Goal: Information Seeking & Learning: Learn about a topic

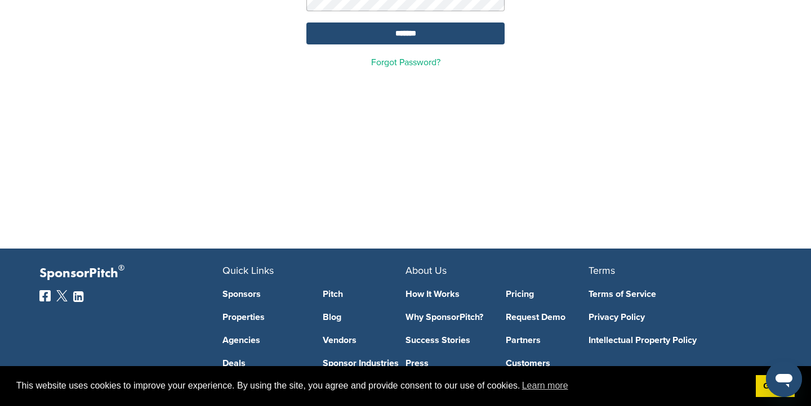
scroll to position [259, 0]
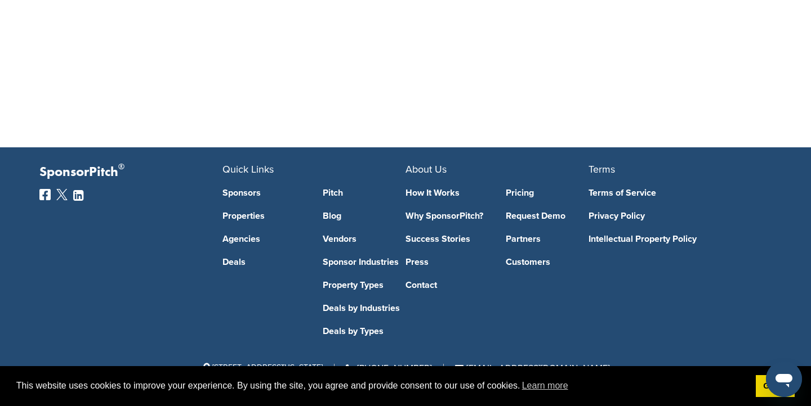
click at [527, 196] on link "Pricing" at bounding box center [546, 193] width 83 height 9
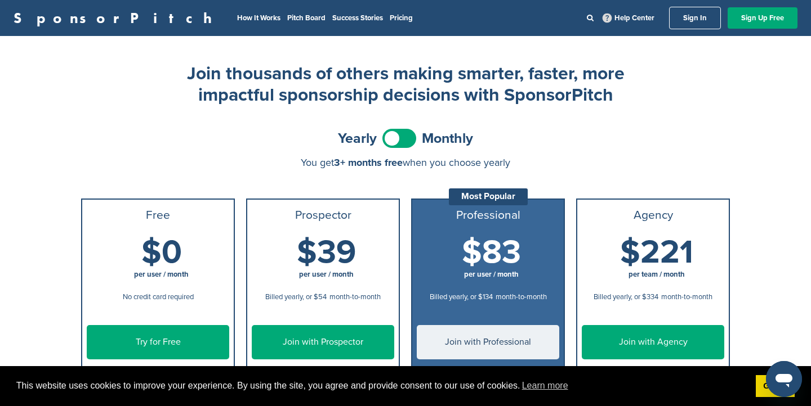
click at [402, 139] on span at bounding box center [399, 138] width 34 height 19
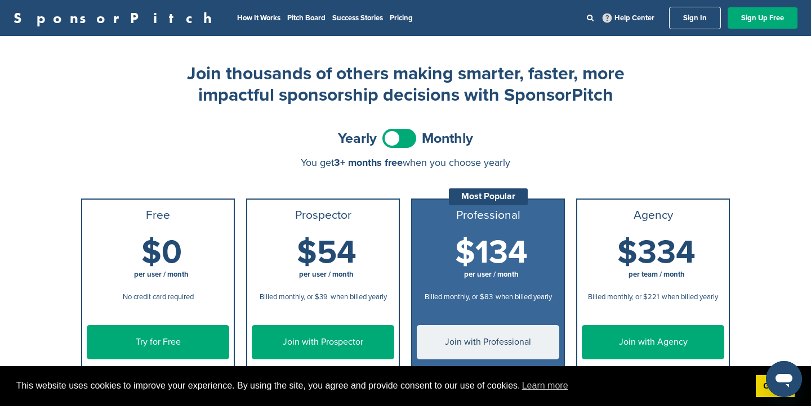
click at [402, 139] on span at bounding box center [399, 138] width 34 height 19
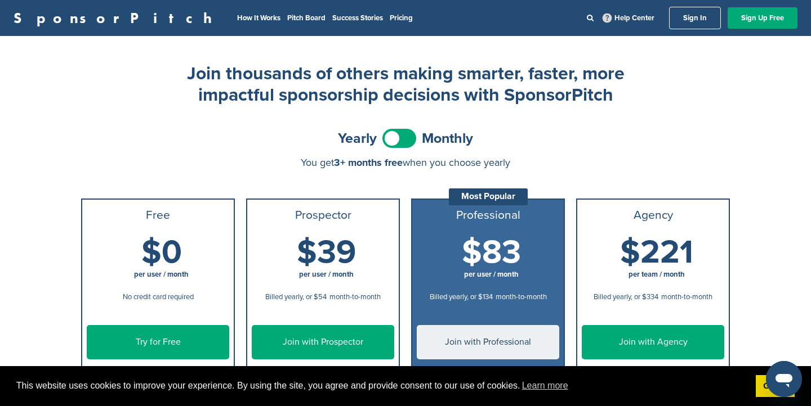
click at [402, 139] on span at bounding box center [399, 138] width 34 height 19
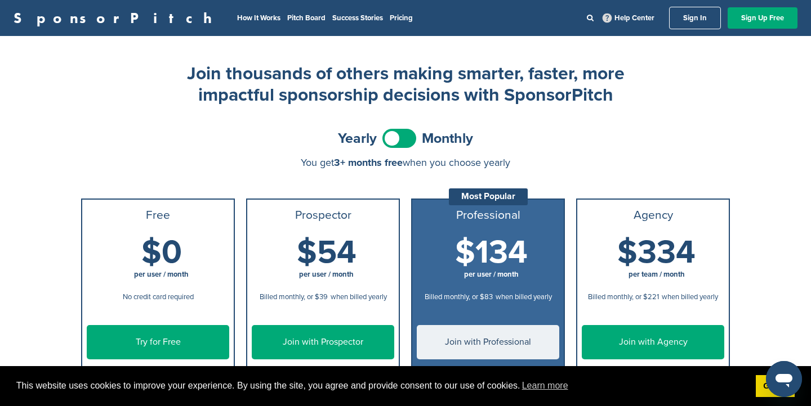
click at [402, 139] on span at bounding box center [399, 138] width 34 height 19
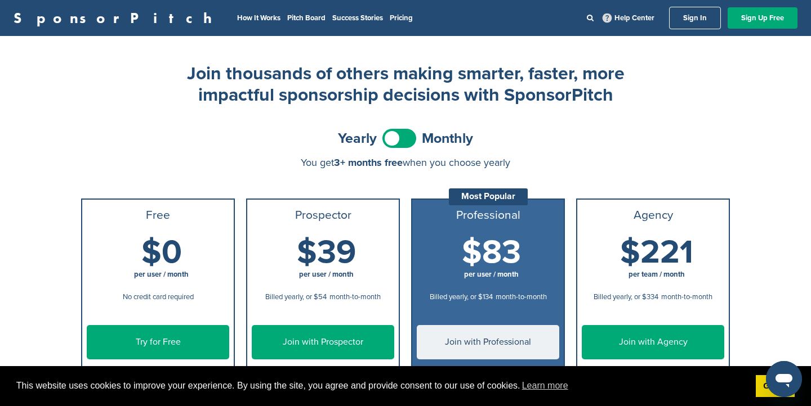
click at [402, 139] on span at bounding box center [399, 138] width 34 height 19
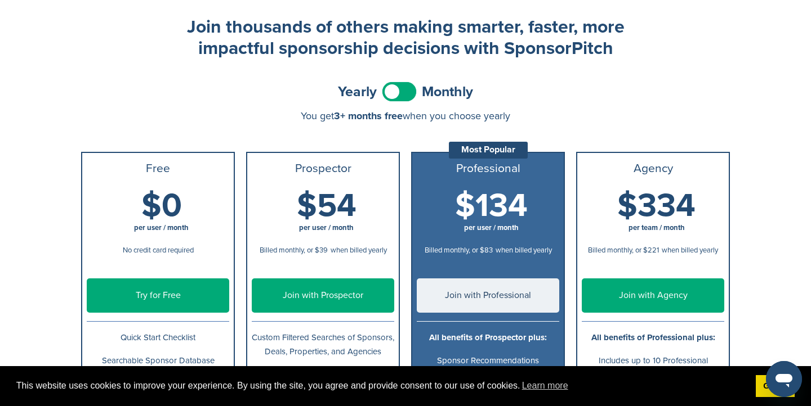
scroll to position [75, 0]
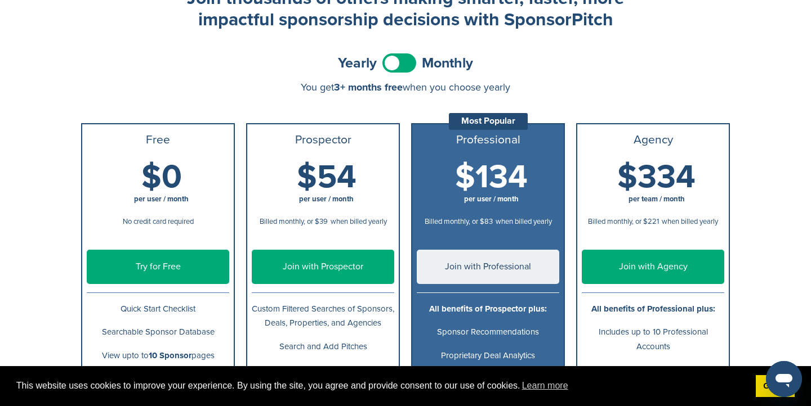
click at [405, 64] on span at bounding box center [399, 62] width 34 height 19
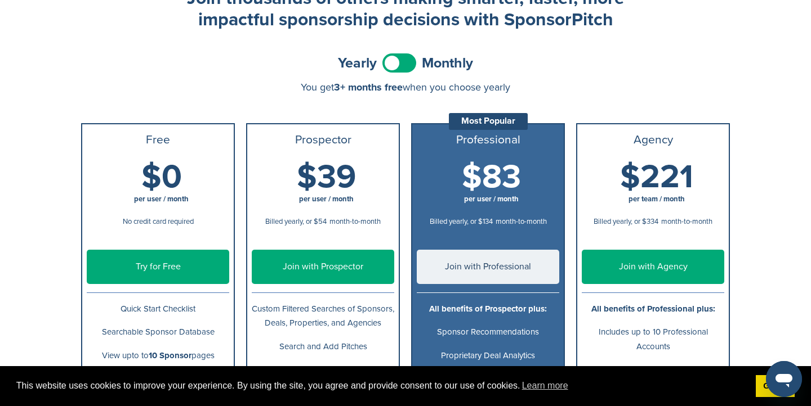
click at [405, 64] on span at bounding box center [399, 62] width 34 height 19
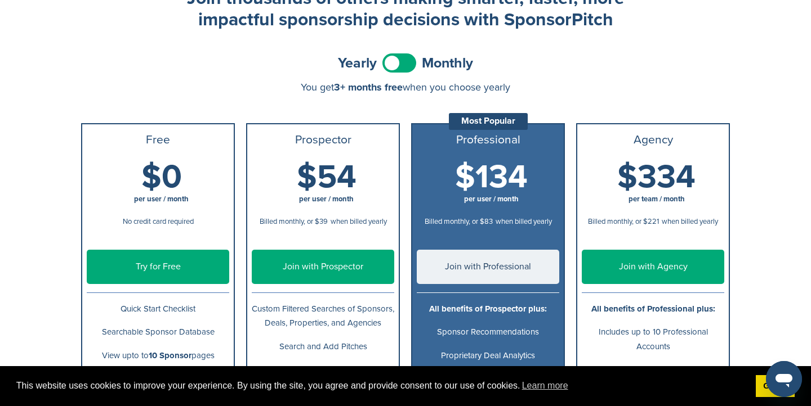
click at [405, 64] on span at bounding box center [399, 62] width 34 height 19
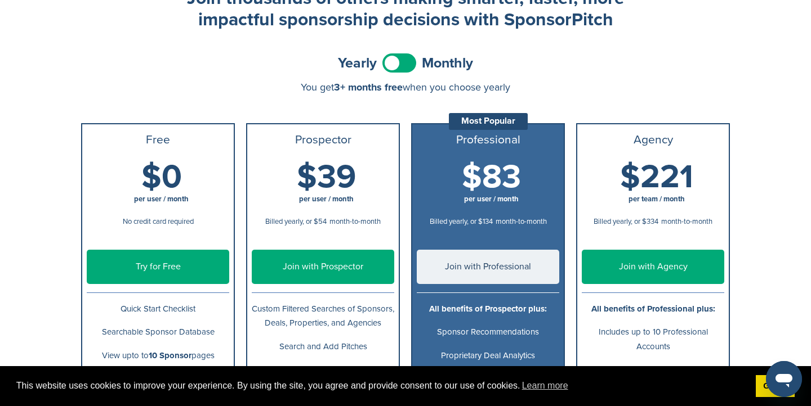
click at [405, 64] on span at bounding box center [399, 62] width 34 height 19
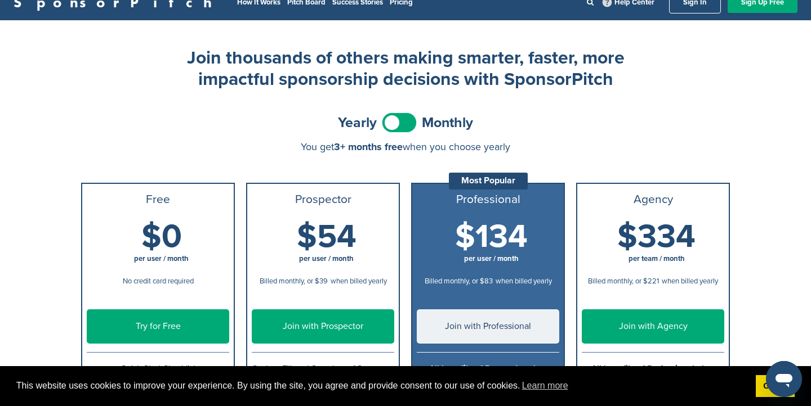
scroll to position [0, 0]
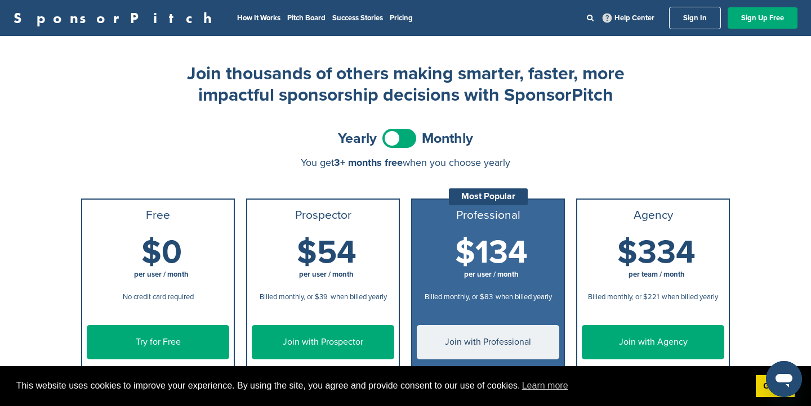
click at [399, 131] on span at bounding box center [399, 138] width 34 height 19
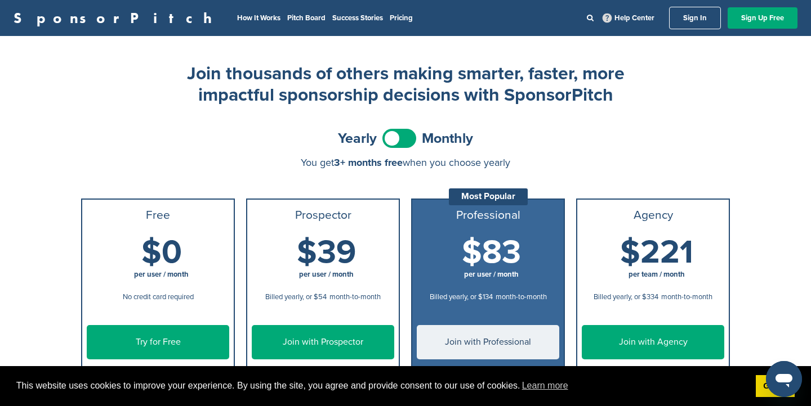
click at [399, 131] on span at bounding box center [399, 138] width 34 height 19
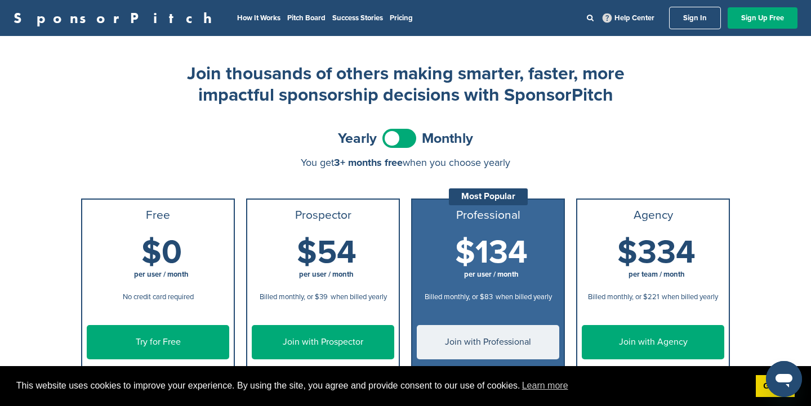
click at [237, 13] on li "How It Works" at bounding box center [258, 18] width 43 height 12
click at [237, 19] on link "How It Works" at bounding box center [258, 18] width 43 height 9
